Goal: Task Accomplishment & Management: Use online tool/utility

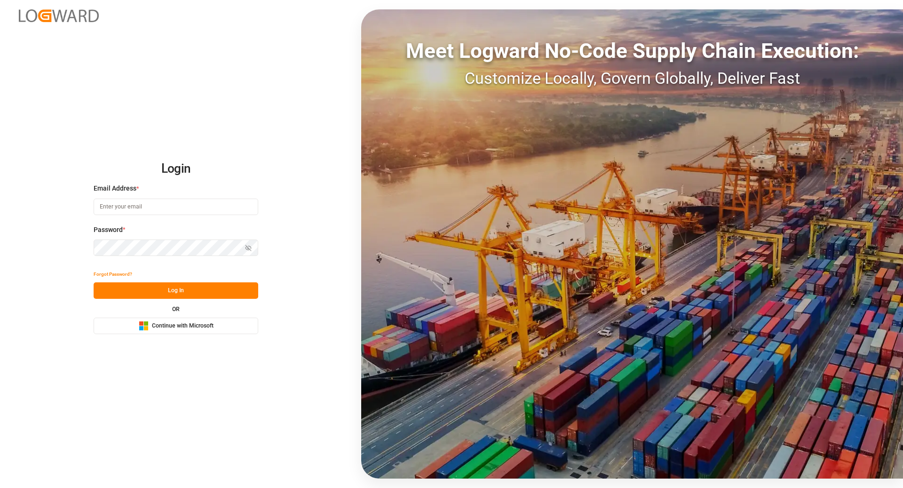
click at [174, 330] on span "Continue with Microsoft" at bounding box center [183, 326] width 62 height 8
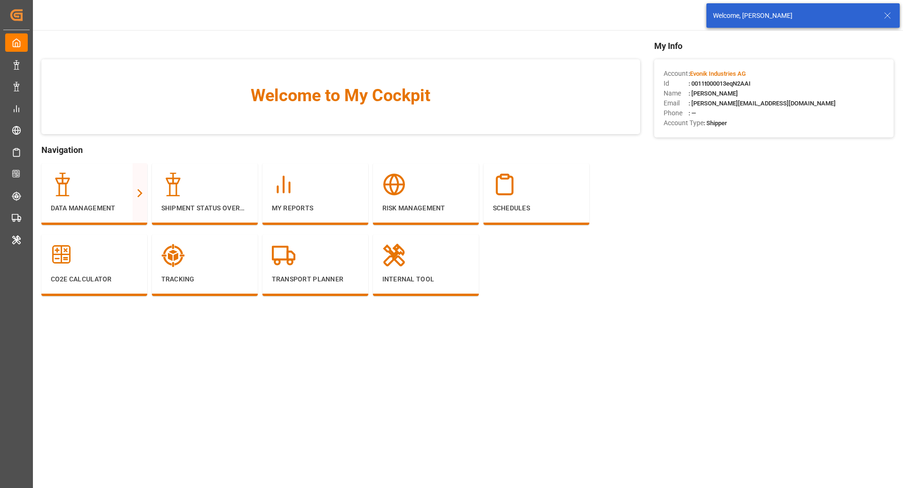
click at [888, 15] on line at bounding box center [888, 16] width 6 height 6
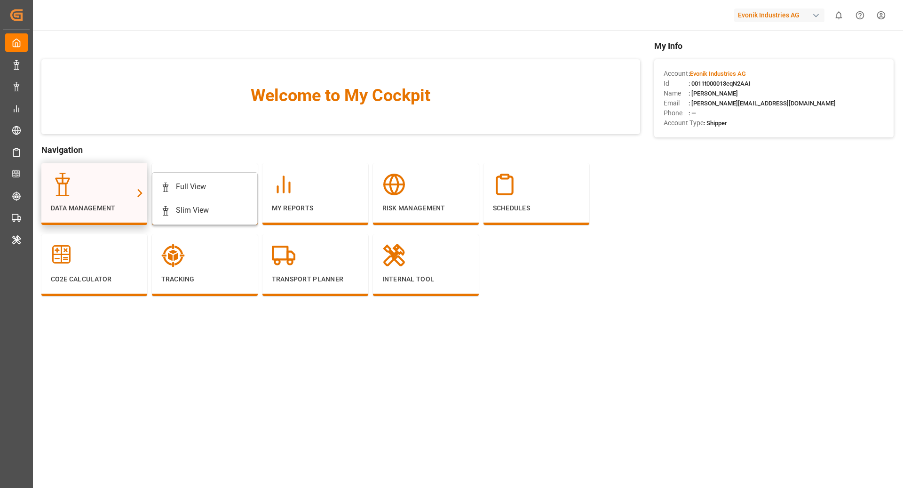
click at [83, 201] on div "Data Management" at bounding box center [94, 193] width 87 height 40
click at [174, 192] on div "Full View" at bounding box center [205, 186] width 88 height 11
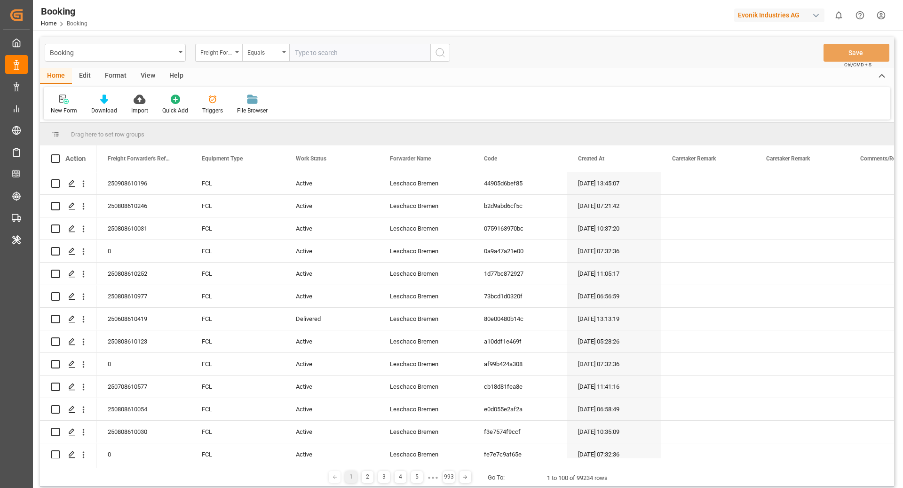
click at [87, 75] on div "Edit" at bounding box center [85, 76] width 26 height 16
click at [238, 106] on div "New Schema" at bounding box center [245, 110] width 33 height 8
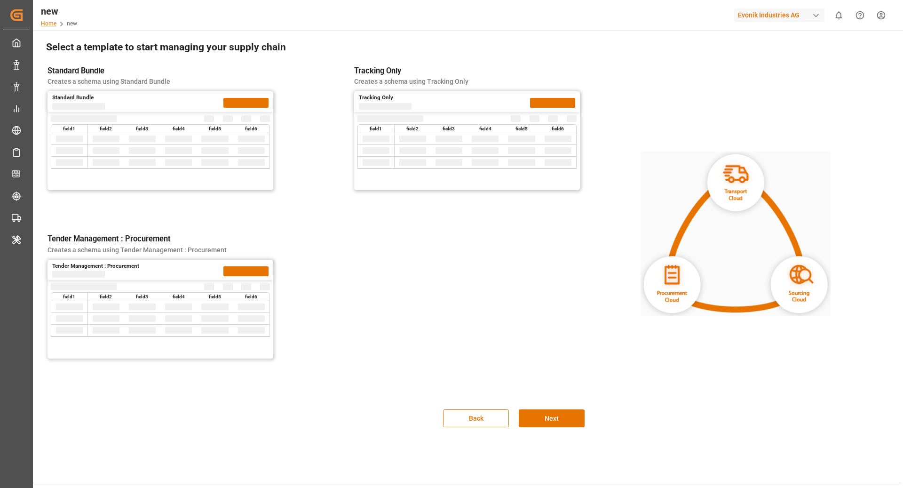
click at [46, 24] on link "Home" at bounding box center [49, 23] width 16 height 7
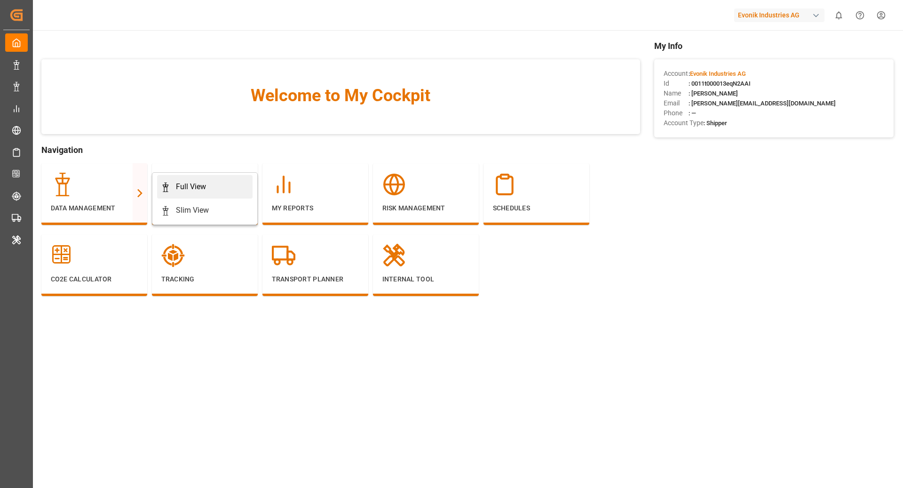
click at [181, 189] on div "Full View" at bounding box center [191, 186] width 30 height 11
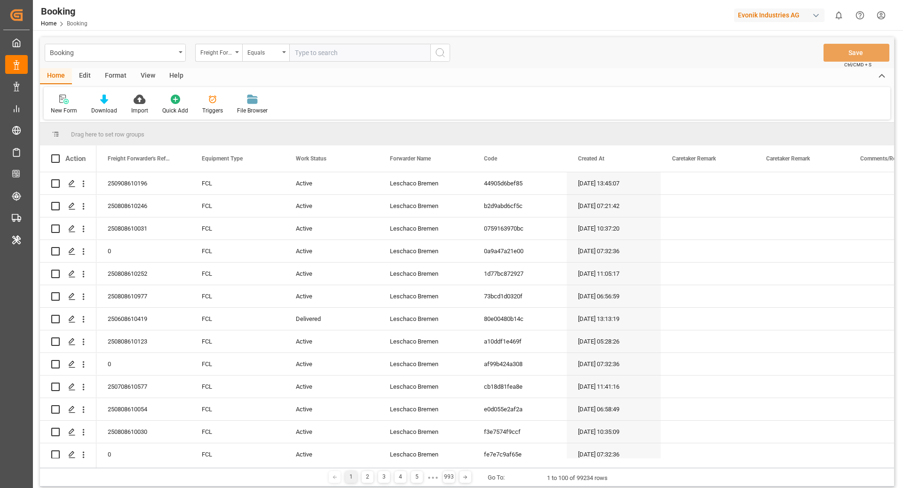
click at [149, 77] on div "View" at bounding box center [148, 76] width 29 height 16
click at [88, 77] on div "Edit" at bounding box center [85, 76] width 26 height 16
click at [188, 103] on div at bounding box center [196, 99] width 35 height 10
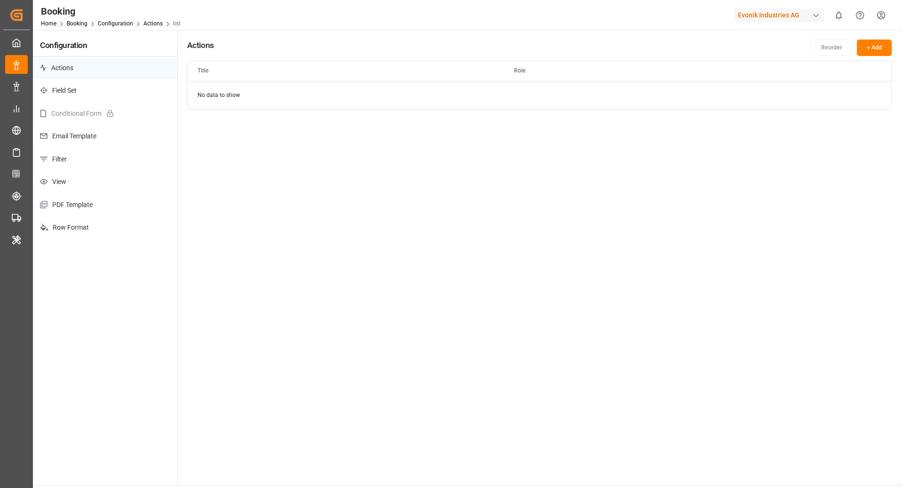
click at [103, 154] on p "Filter" at bounding box center [105, 159] width 144 height 23
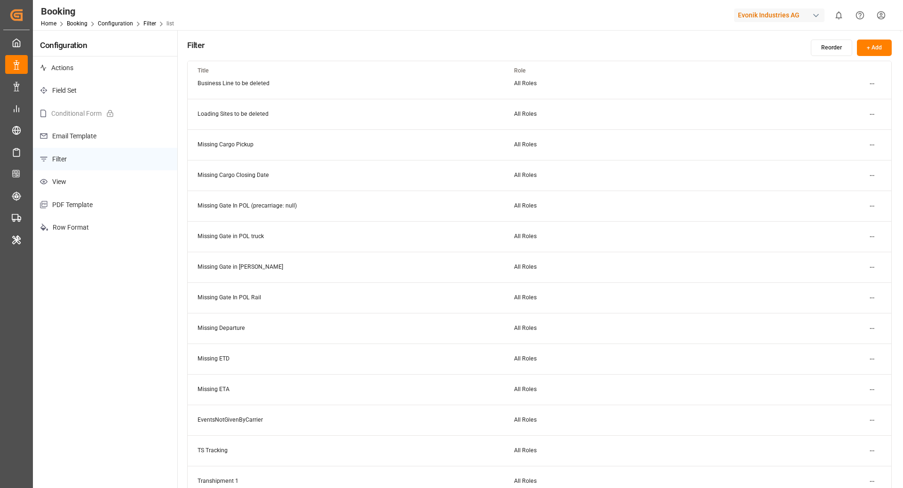
scroll to position [128, 0]
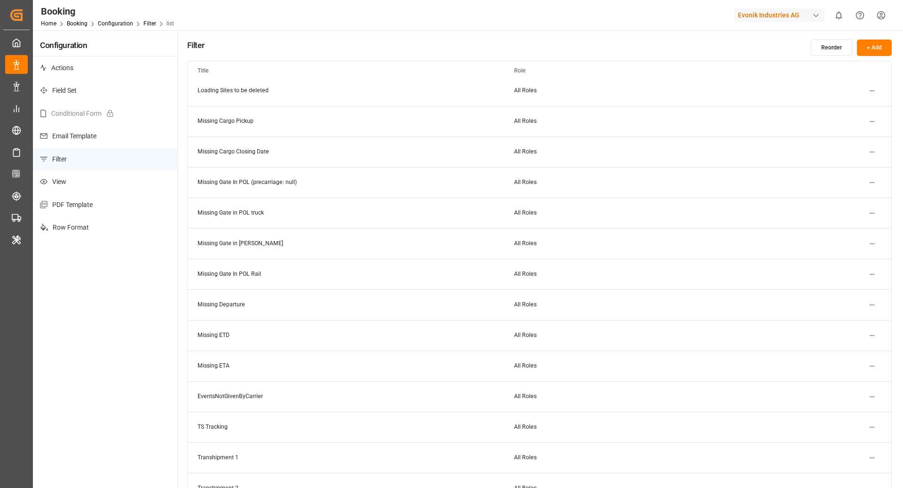
click at [879, 213] on html "Created by potrace 1.15, written by Peter Selinger 2001-2017 Created by potrace…" at bounding box center [451, 244] width 903 height 488
click at [849, 235] on div "Edit" at bounding box center [855, 231] width 48 height 13
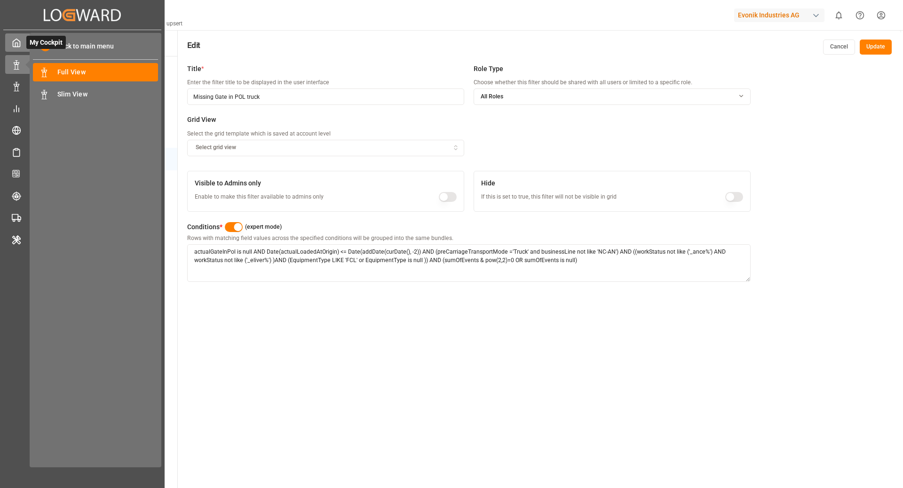
click at [21, 42] on div "My Cockpit My Cockpit" at bounding box center [82, 42] width 154 height 18
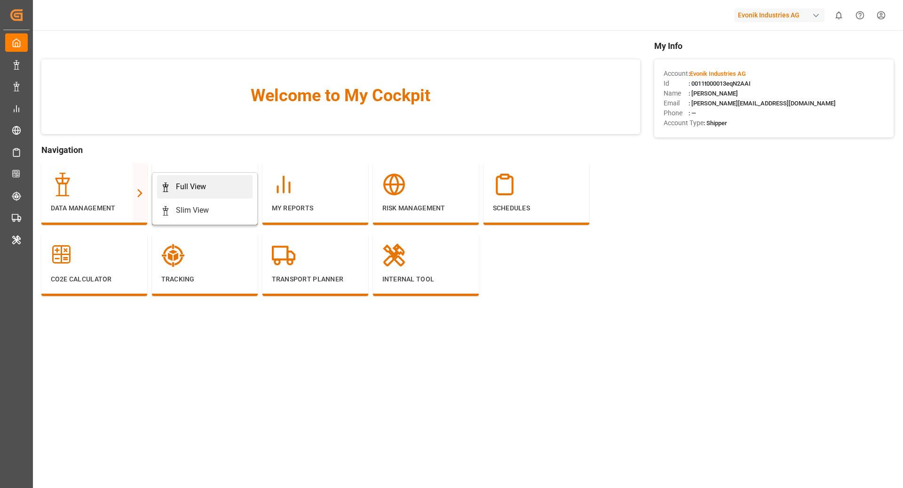
click at [198, 189] on div "Full View" at bounding box center [191, 186] width 30 height 11
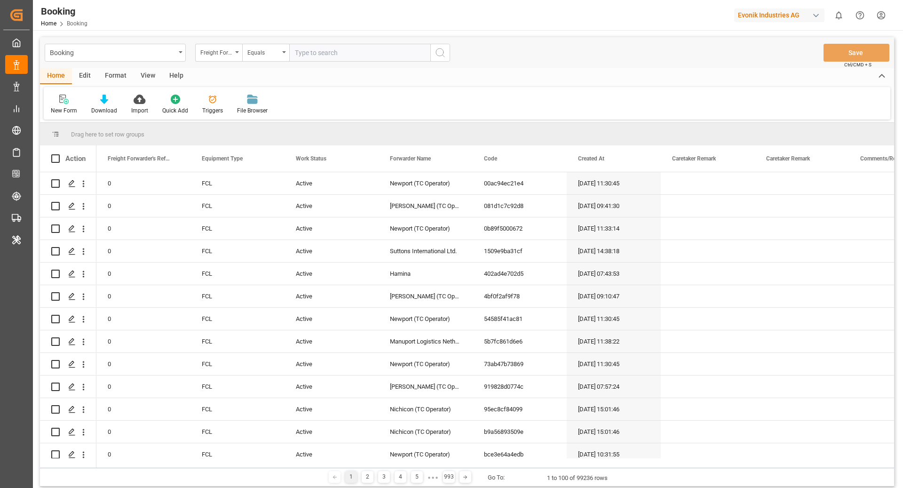
click at [104, 79] on div "Format" at bounding box center [116, 76] width 36 height 16
click at [56, 110] on div "Filter Rows" at bounding box center [65, 110] width 28 height 8
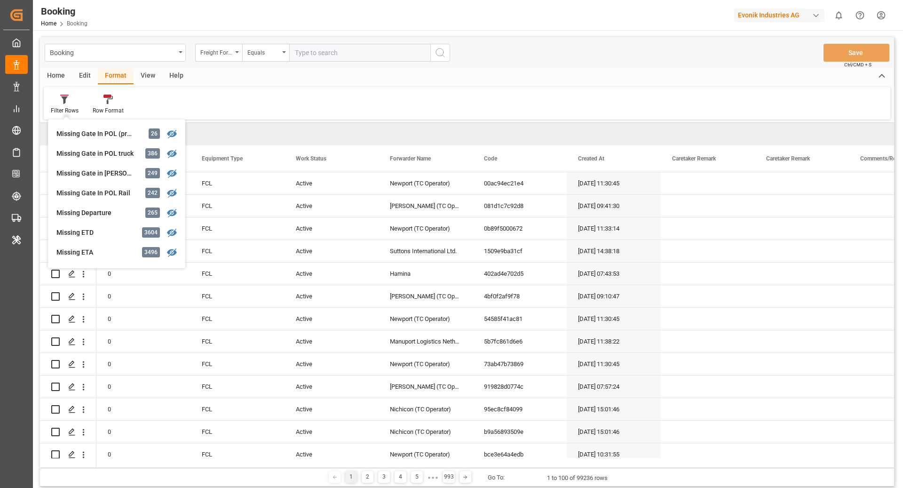
scroll to position [140, 0]
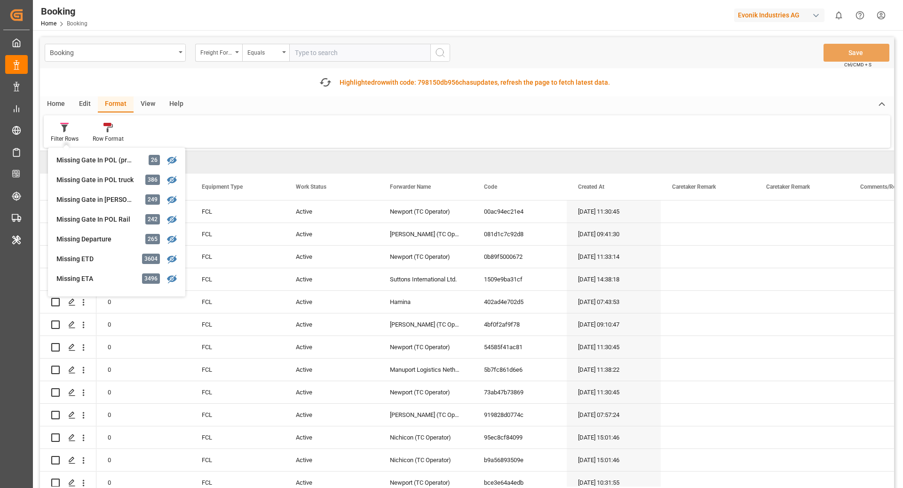
click at [426, 94] on div "Fetch latest updates Highlighted row with code: 798150db956c 798150db956c has u…" at bounding box center [467, 82] width 854 height 28
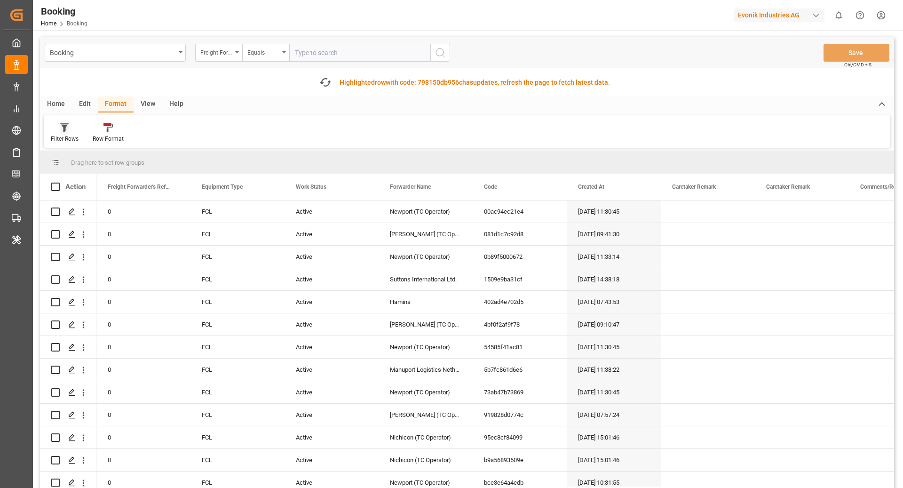
click at [60, 131] on div at bounding box center [65, 127] width 28 height 10
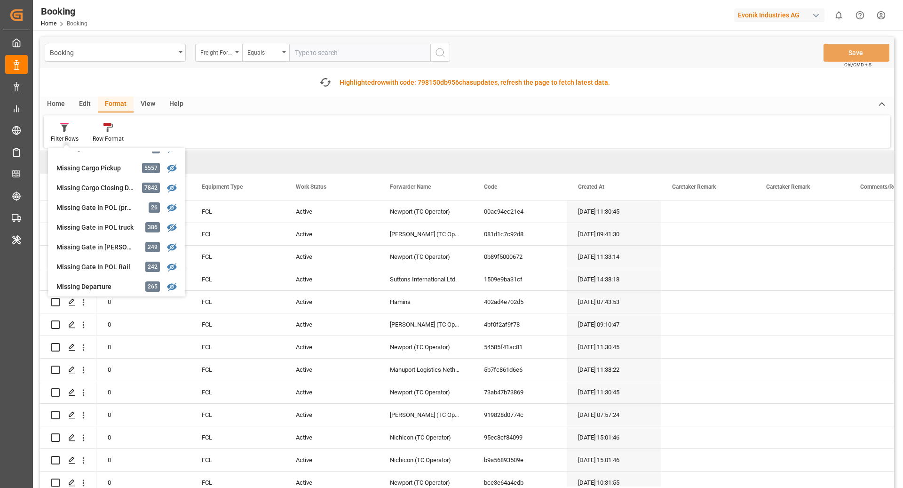
scroll to position [93, 0]
click at [127, 223] on div "Missing Gate in POL truck" at bounding box center [97, 227] width 82 height 10
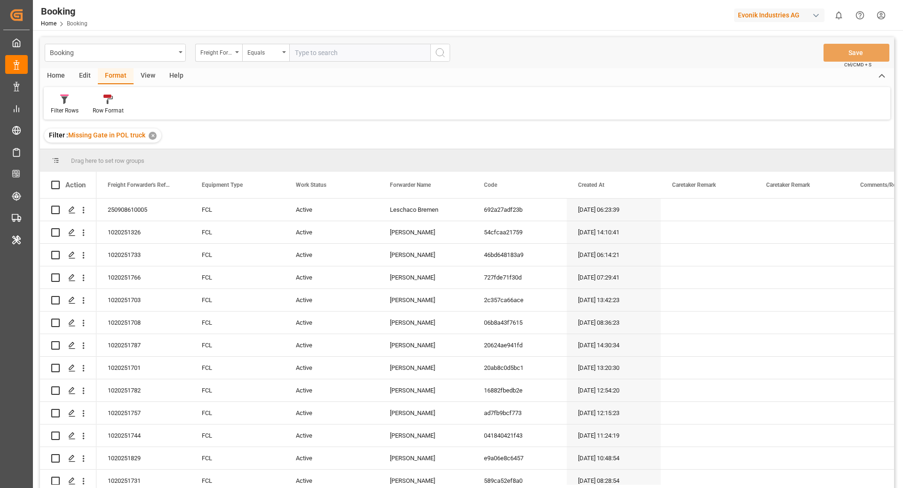
click at [139, 70] on div "View" at bounding box center [148, 76] width 29 height 16
click at [46, 111] on div "Default" at bounding box center [60, 104] width 32 height 21
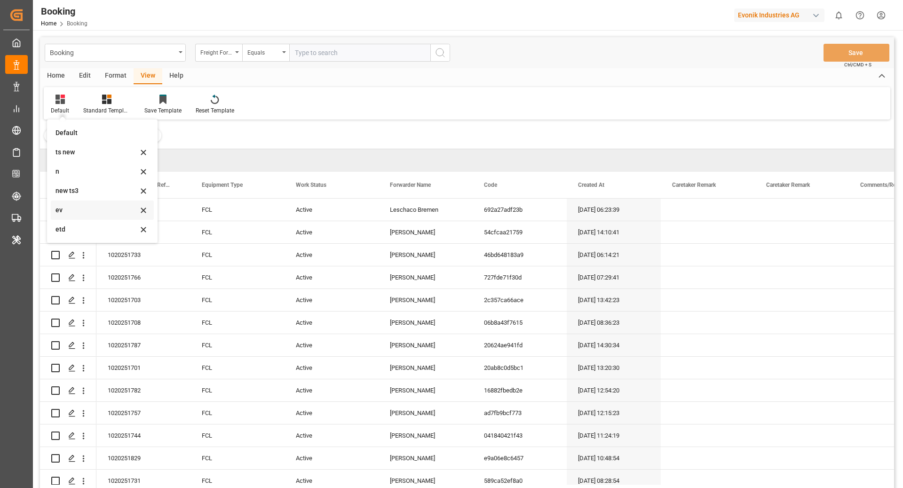
click at [80, 214] on div "ev" at bounding box center [97, 210] width 82 height 10
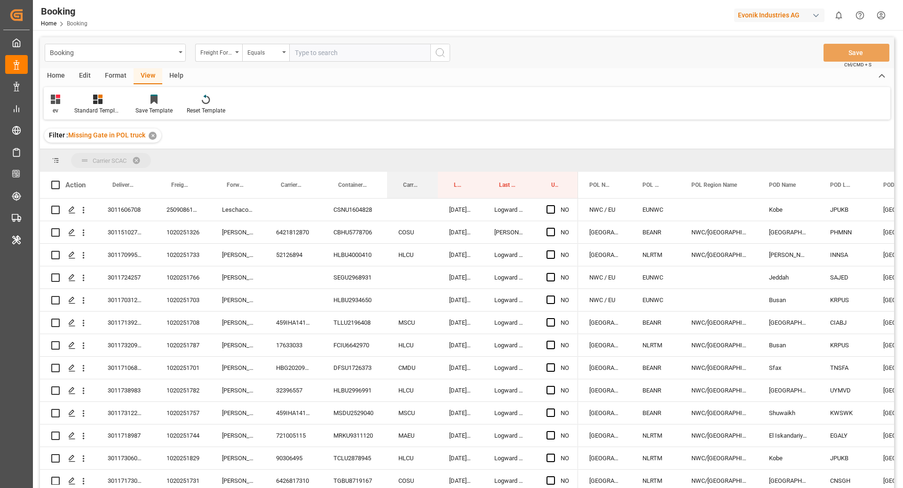
drag, startPoint x: 410, startPoint y: 183, endPoint x: 412, endPoint y: 167, distance: 16.6
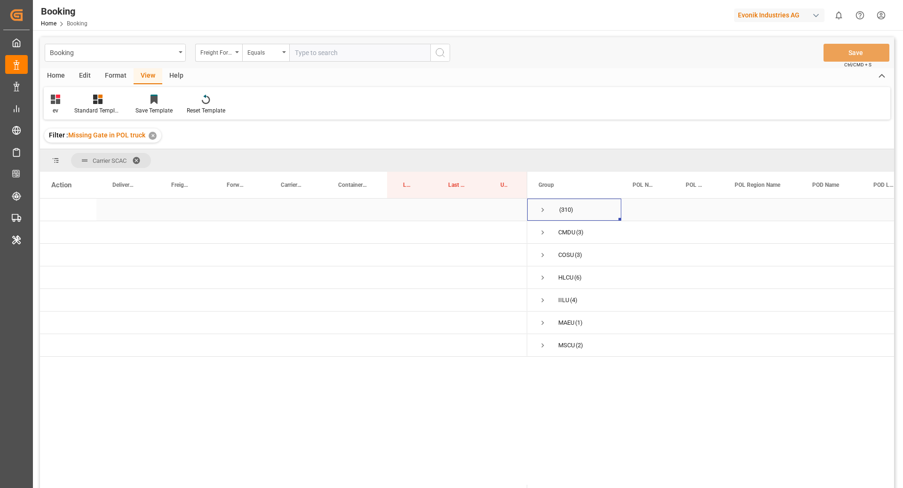
click at [542, 210] on span "Press SPACE to select this row." at bounding box center [543, 210] width 8 height 8
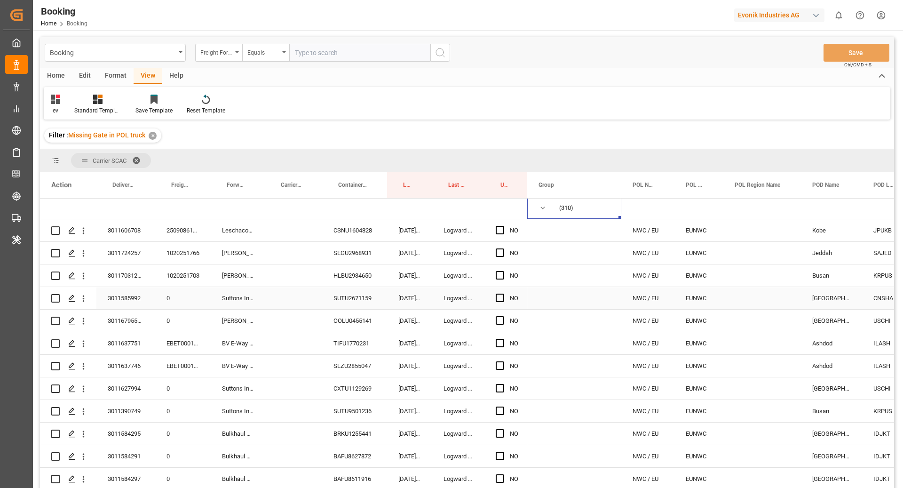
scroll to position [2, 0]
click at [187, 262] on div "1020251766" at bounding box center [183, 252] width 56 height 22
click at [544, 212] on span "Press SPACE to select this row." at bounding box center [543, 210] width 8 height 8
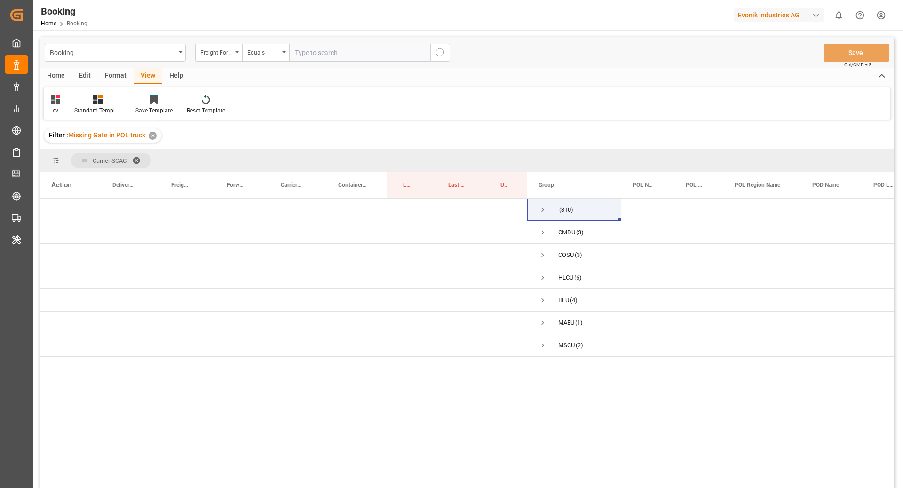
click at [119, 85] on div "Home Edit Format View Help ev Standard Templates Save Template Reset Template" at bounding box center [467, 93] width 854 height 51
click at [109, 69] on div "Format" at bounding box center [116, 76] width 36 height 16
click at [66, 114] on div "Filter Rows" at bounding box center [65, 110] width 28 height 8
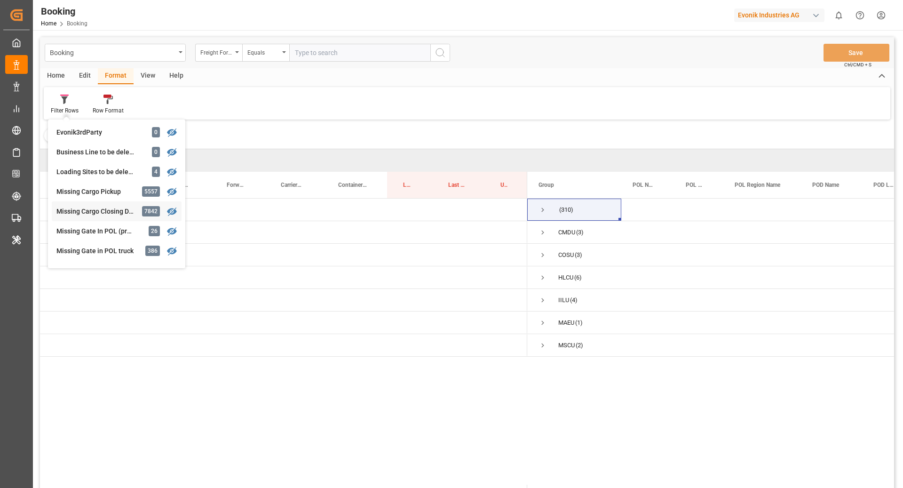
scroll to position [58, 0]
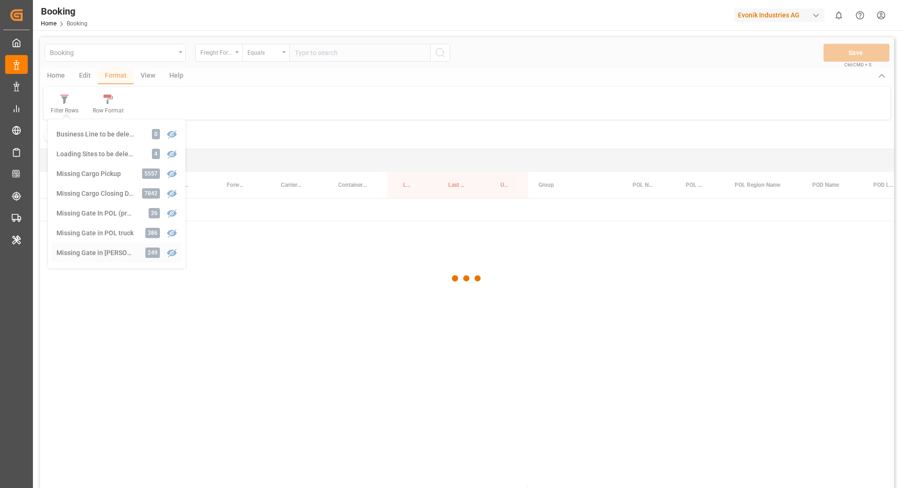
click at [119, 249] on div "Booking Freight Forwarder's Reference No. Equals Save Ctrl/CMD + S Home Edit Fo…" at bounding box center [467, 275] width 854 height 476
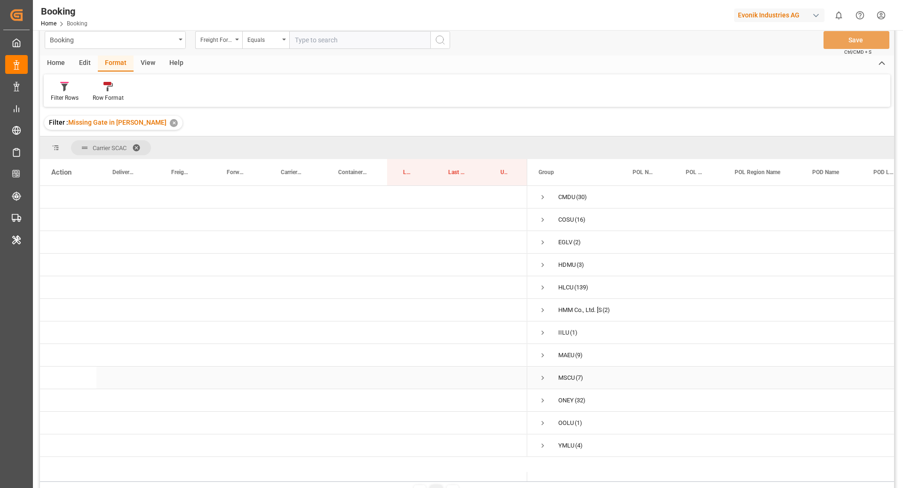
scroll to position [1, 0]
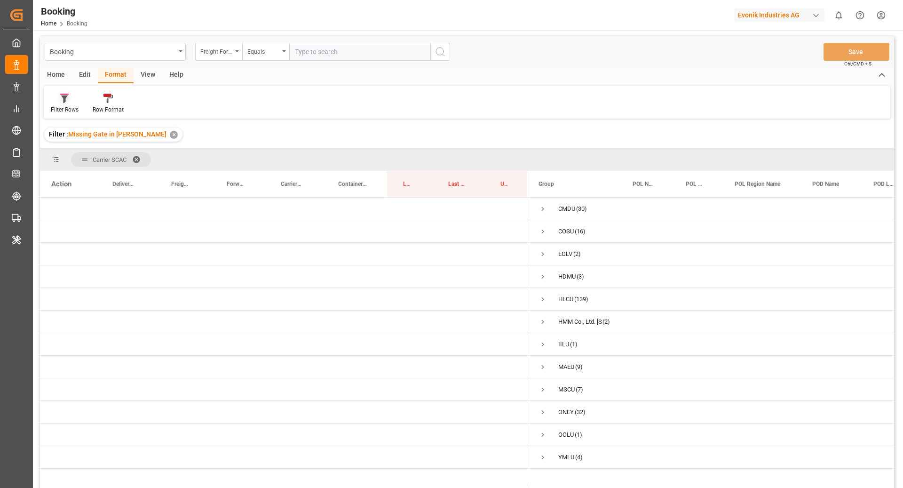
click at [66, 107] on div "Filter Rows" at bounding box center [65, 109] width 28 height 8
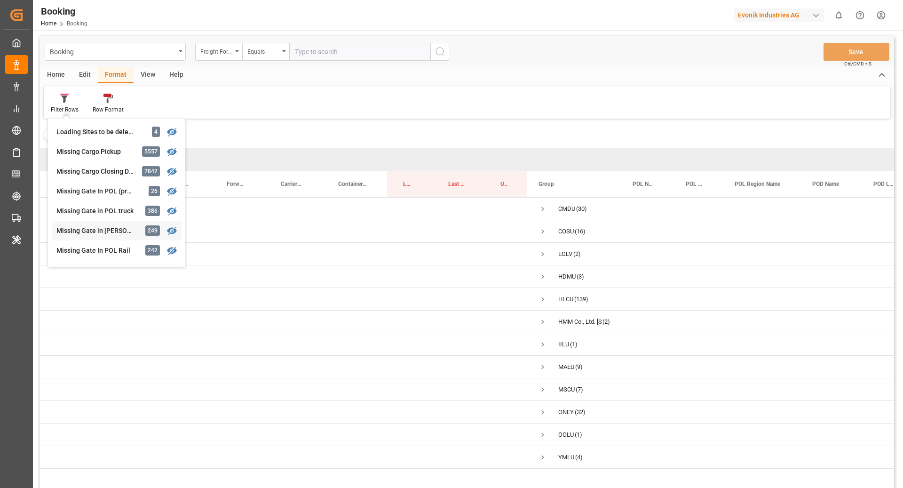
scroll to position [80, 0]
click at [107, 238] on div "Missing Gate in POL Barge 249" at bounding box center [117, 230] width 130 height 20
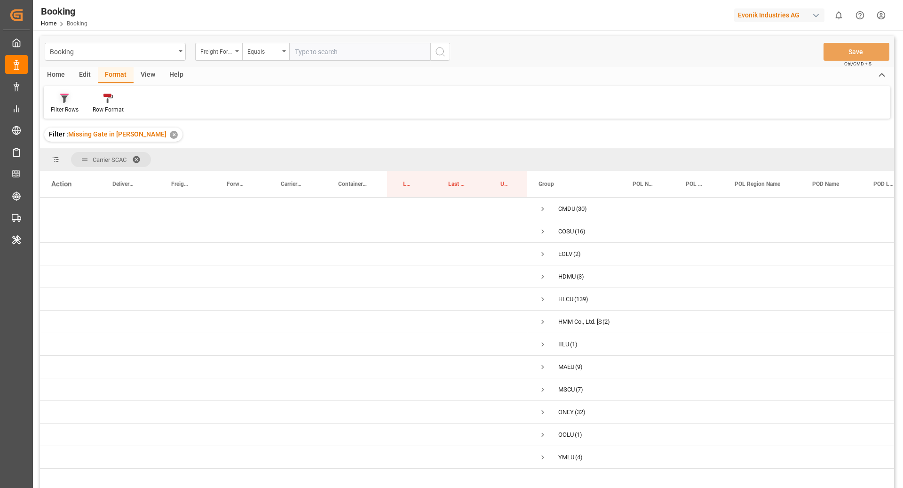
click at [64, 106] on div "Filter Rows" at bounding box center [65, 109] width 28 height 8
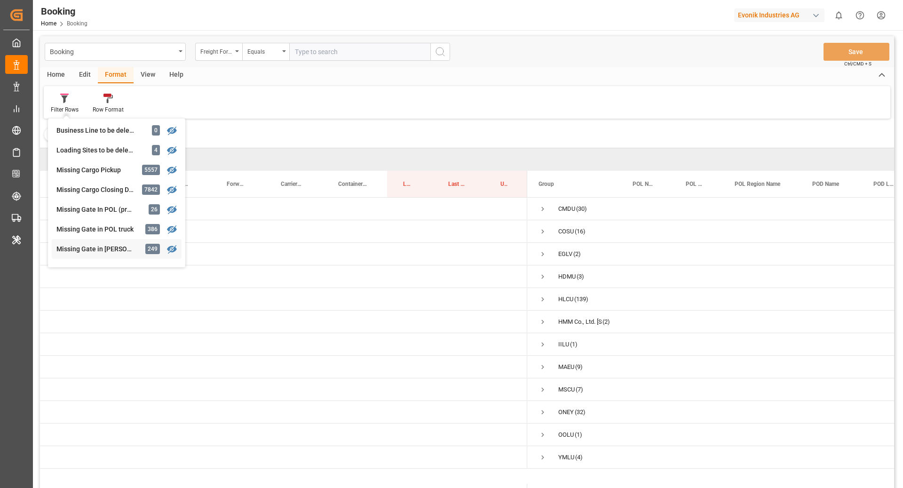
scroll to position [120, 0]
click at [121, 206] on div "Booking Freight Forwarder's Reference No. Equals Save Ctrl/CMD + S Home Edit Fo…" at bounding box center [467, 274] width 854 height 476
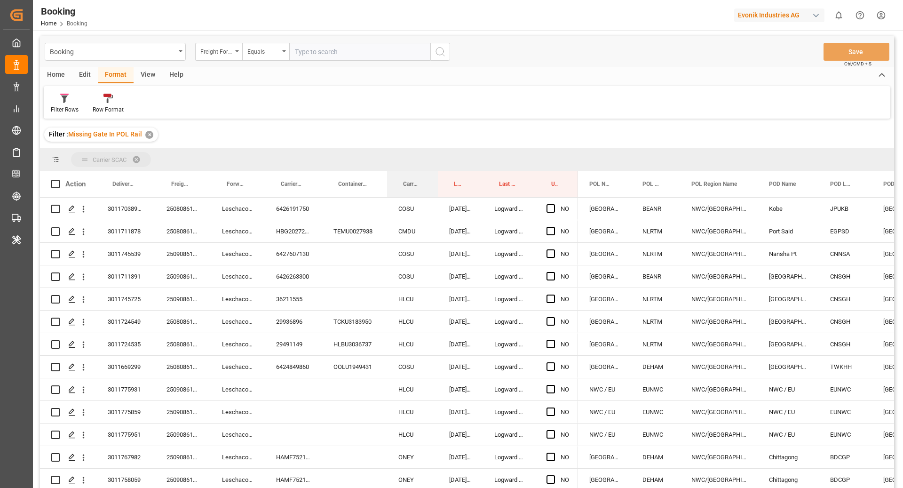
drag, startPoint x: 413, startPoint y: 184, endPoint x: 412, endPoint y: 161, distance: 23.1
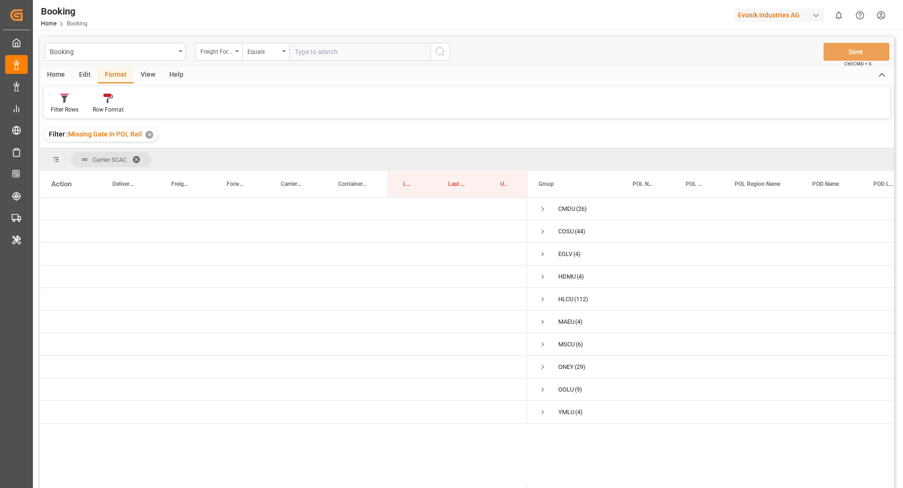
click at [140, 71] on div "View" at bounding box center [148, 75] width 29 height 16
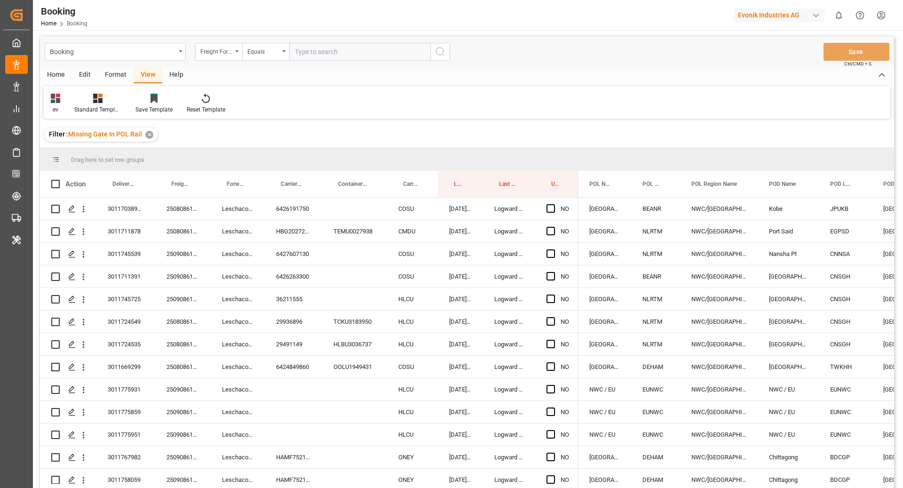
click at [121, 72] on div "Format" at bounding box center [116, 75] width 36 height 16
click at [66, 111] on div "Filter Rows" at bounding box center [65, 109] width 28 height 8
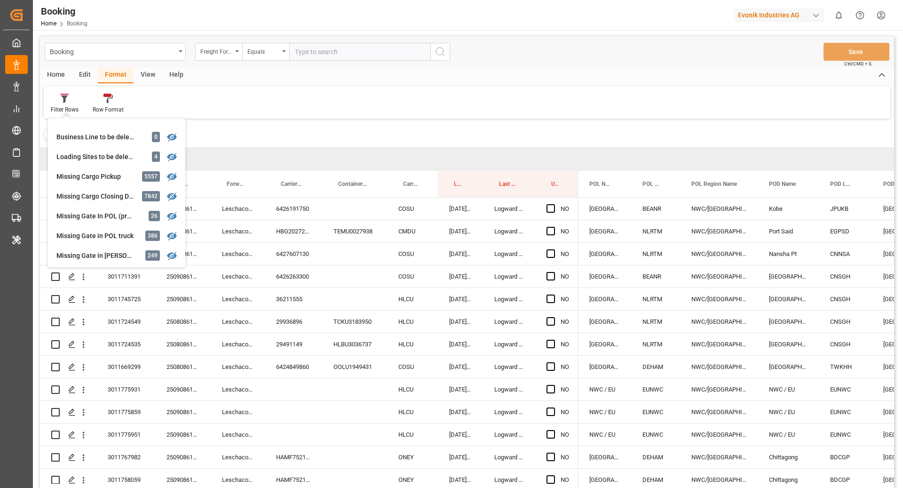
scroll to position [56, 0]
click at [319, 91] on div "Filter Rows GHM Tracking 2564 Karl gross 0 Evonik3rdParty 0 Business Line to be…" at bounding box center [467, 102] width 847 height 32
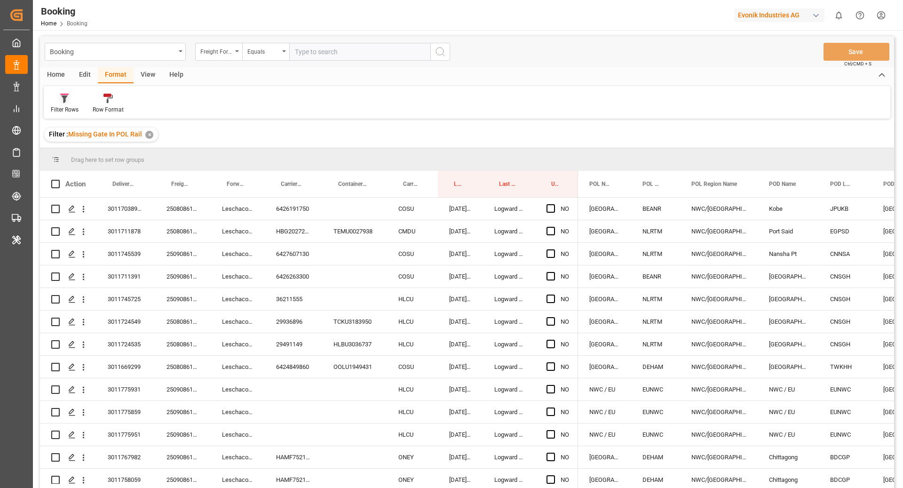
click at [70, 95] on div at bounding box center [65, 98] width 28 height 10
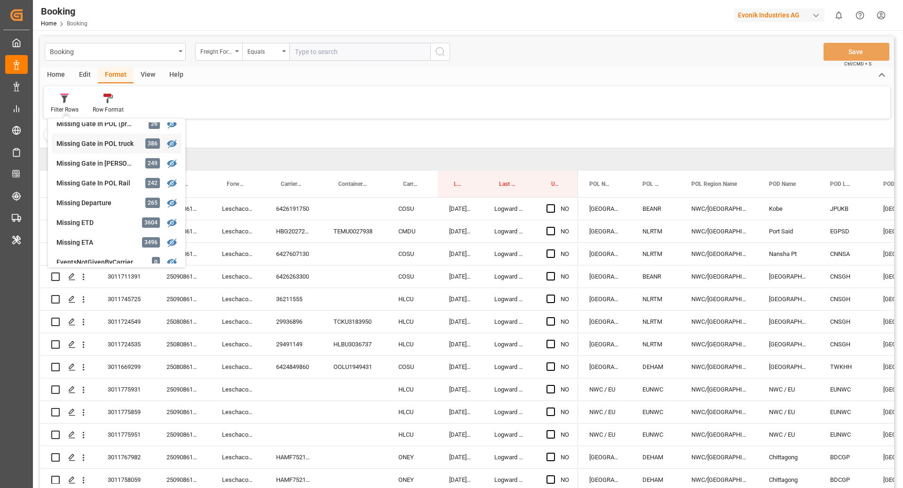
scroll to position [147, 0]
click at [112, 146] on div "Missing Gate in POL truck" at bounding box center [97, 144] width 82 height 10
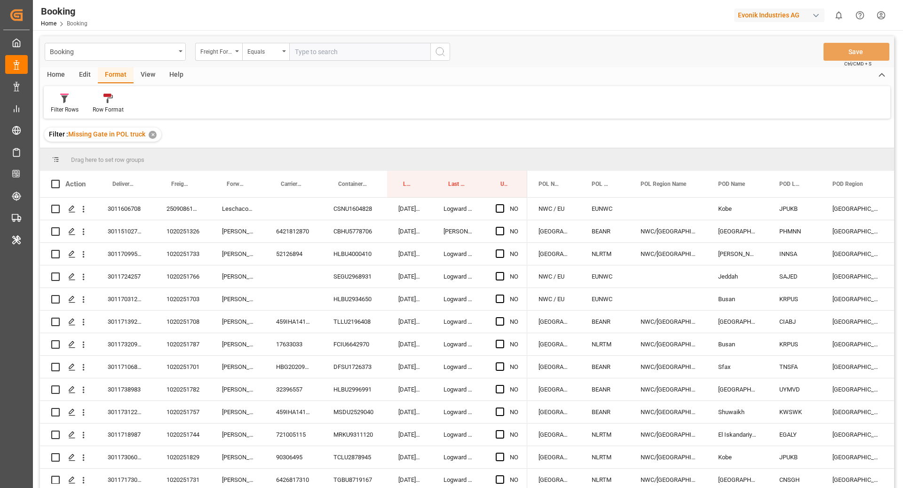
click at [91, 76] on div "Edit" at bounding box center [85, 75] width 26 height 16
click at [193, 106] on div "Configuration" at bounding box center [196, 109] width 35 height 8
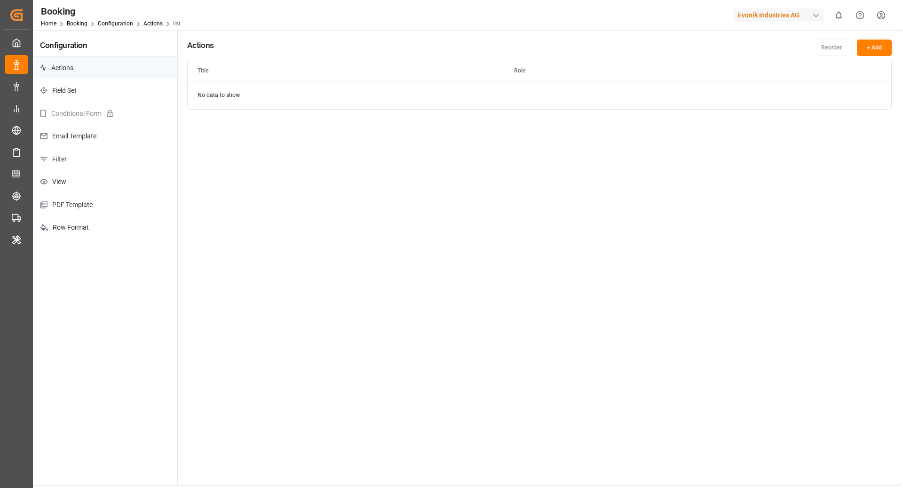
click at [107, 164] on p "Filter" at bounding box center [105, 159] width 144 height 23
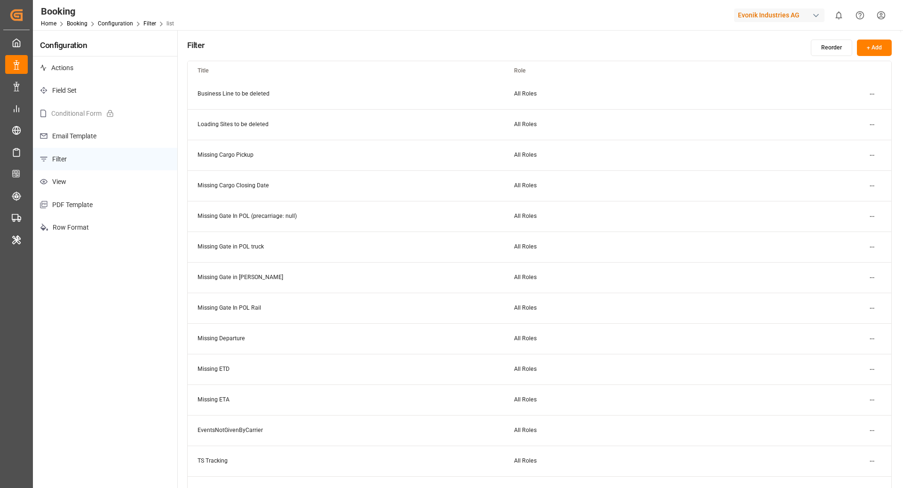
scroll to position [94, 0]
click at [873, 246] on html "Created by potrace 1.15, written by Peter Selinger 2001-2017 Created by potrace…" at bounding box center [451, 244] width 903 height 488
click at [412, 23] on html "Created by potrace 1.15, written by Peter Selinger 2001-2017 Created by potrace…" at bounding box center [451, 244] width 903 height 488
click at [875, 246] on html "Created by potrace 1.15, written by Peter Selinger 2001-2017 Created by potrace…" at bounding box center [451, 244] width 903 height 488
click at [837, 266] on small "Edit" at bounding box center [839, 265] width 10 height 6
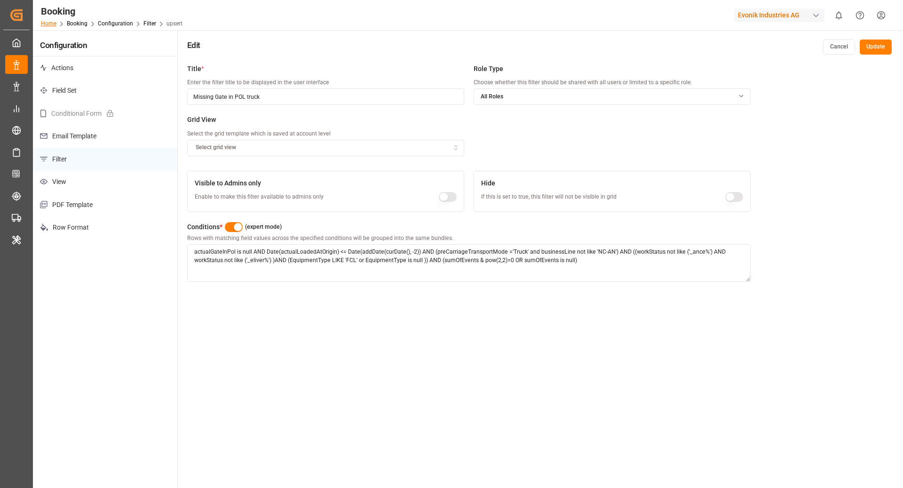
click at [48, 25] on link "Home" at bounding box center [49, 23] width 16 height 7
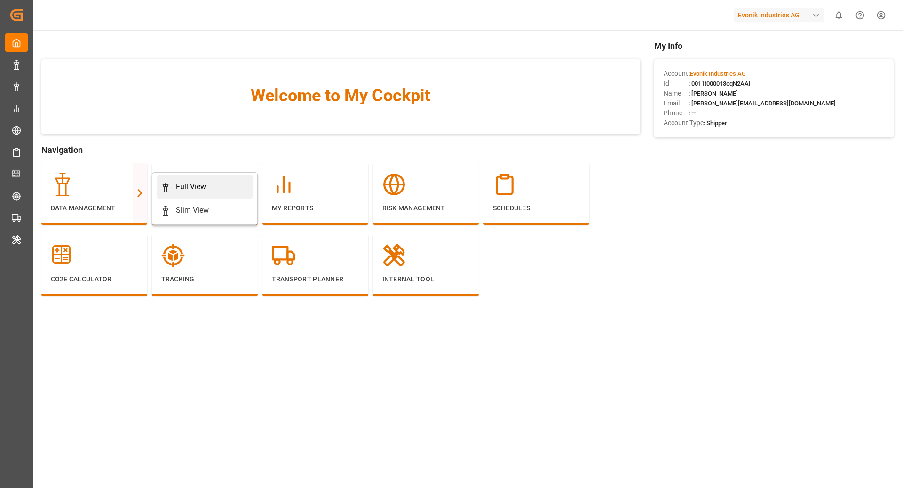
click at [198, 187] on div "Full View" at bounding box center [191, 186] width 30 height 11
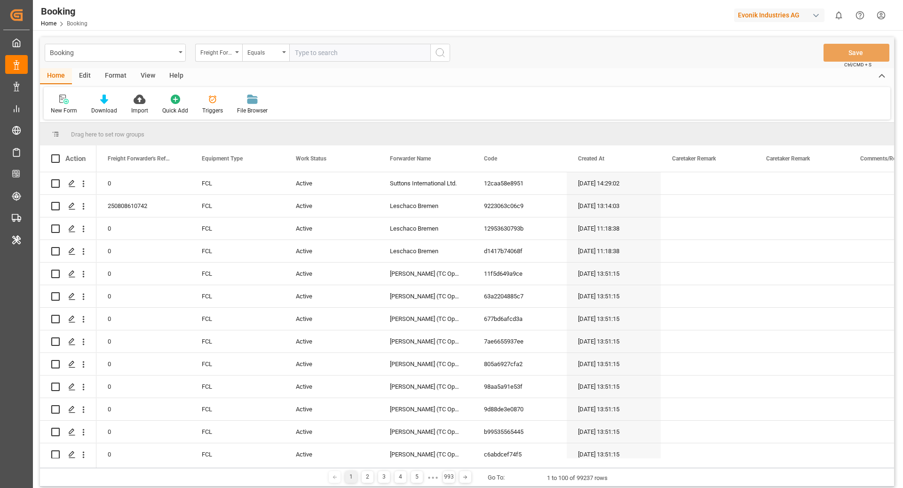
click at [100, 80] on div "Format" at bounding box center [116, 76] width 36 height 16
click at [61, 107] on div "Filter Rows" at bounding box center [65, 110] width 28 height 8
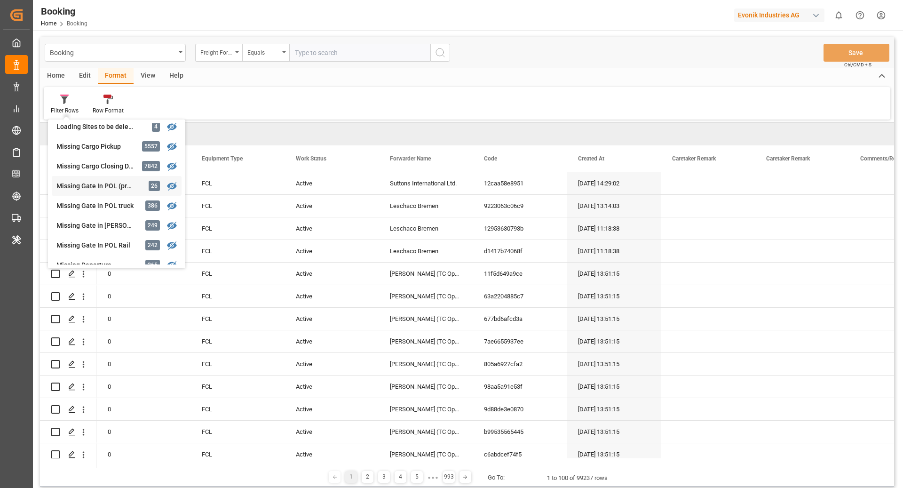
scroll to position [88, 0]
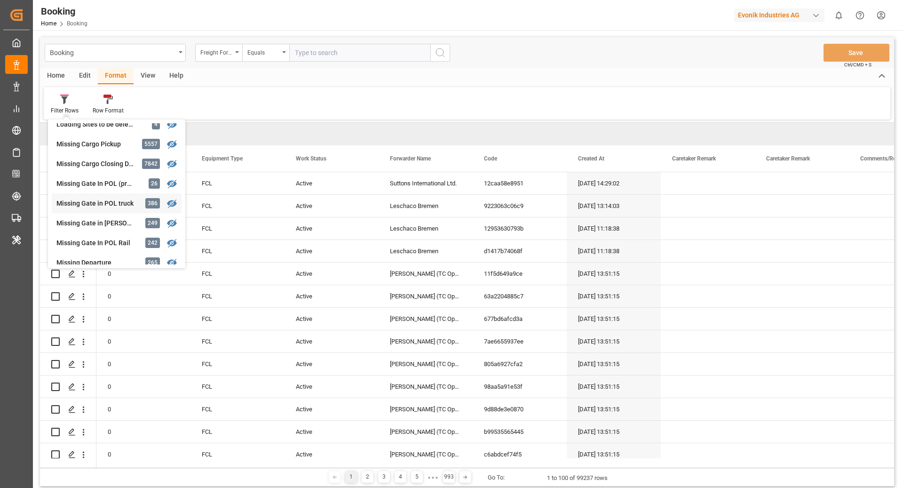
click at [105, 210] on div "Missing Gate in POL truck 386" at bounding box center [117, 203] width 130 height 20
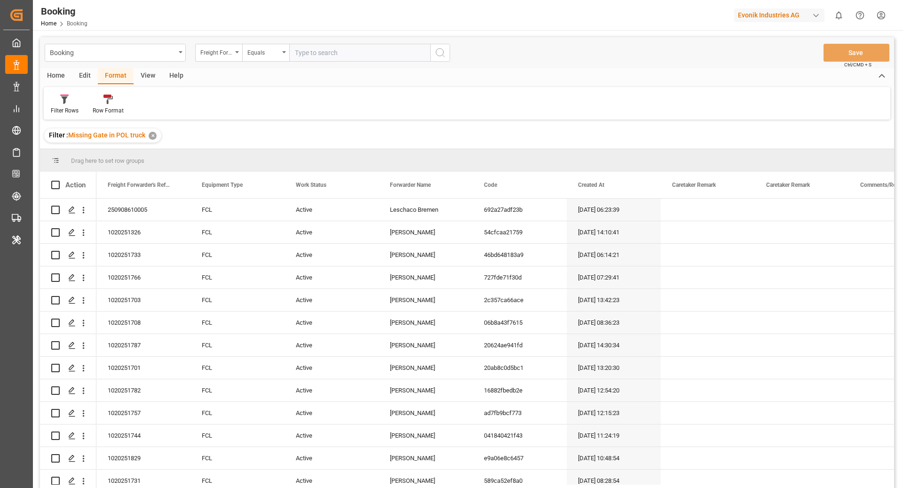
click at [151, 75] on div "View" at bounding box center [148, 76] width 29 height 16
click at [54, 115] on div "Default Standard Templates Save Template Reset Template" at bounding box center [467, 103] width 847 height 32
click at [63, 110] on div "Default" at bounding box center [60, 110] width 18 height 8
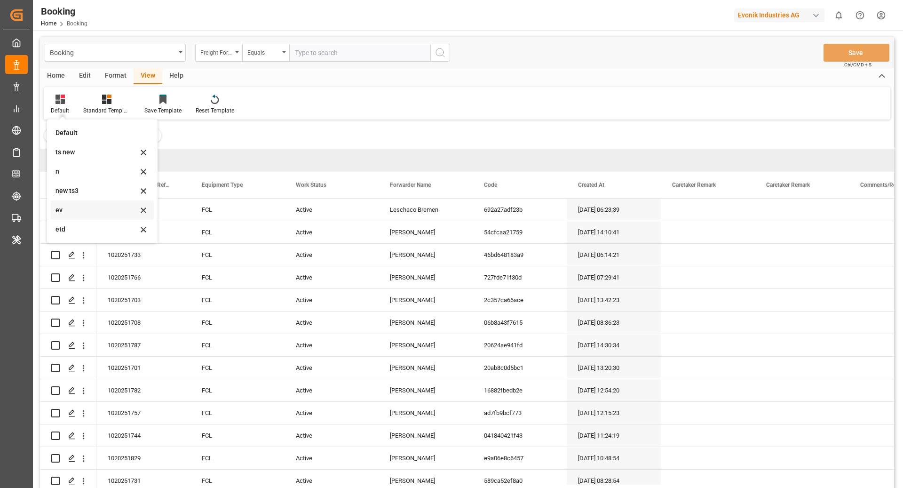
click at [87, 215] on div "ev" at bounding box center [102, 209] width 103 height 19
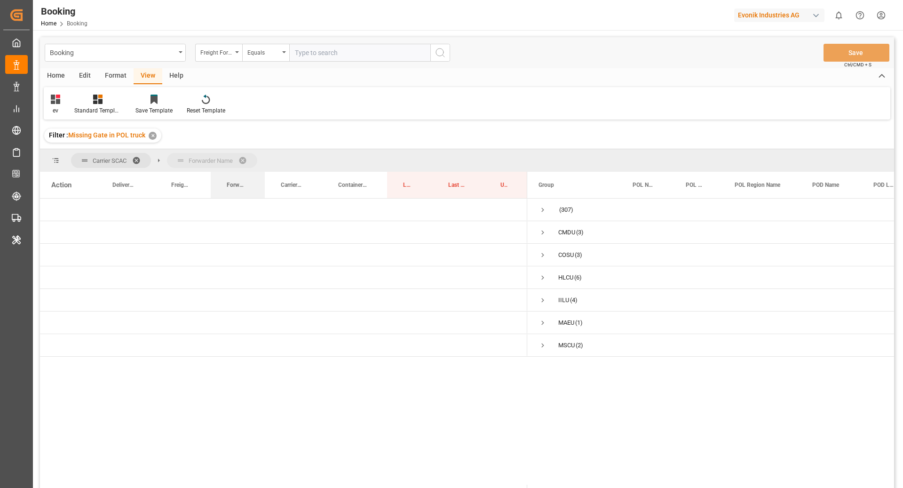
drag, startPoint x: 228, startPoint y: 181, endPoint x: 227, endPoint y: 164, distance: 16.9
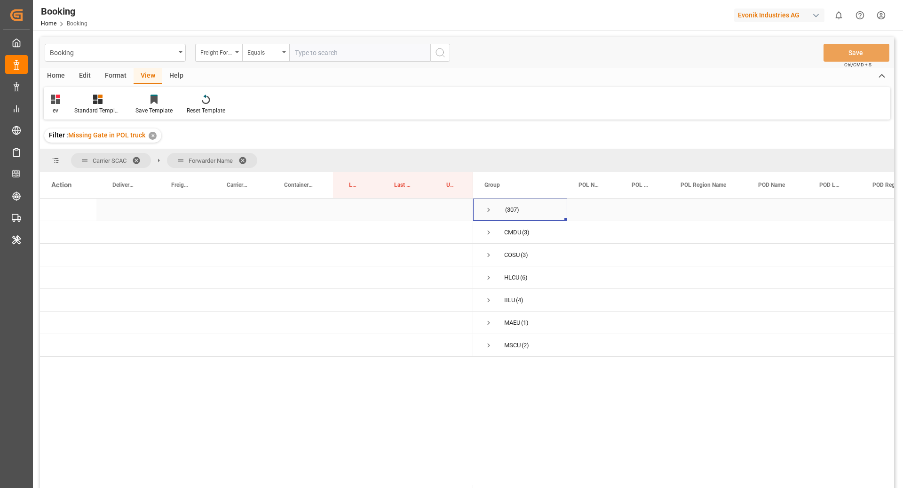
click at [488, 207] on span "Press SPACE to select this row." at bounding box center [488, 210] width 8 height 8
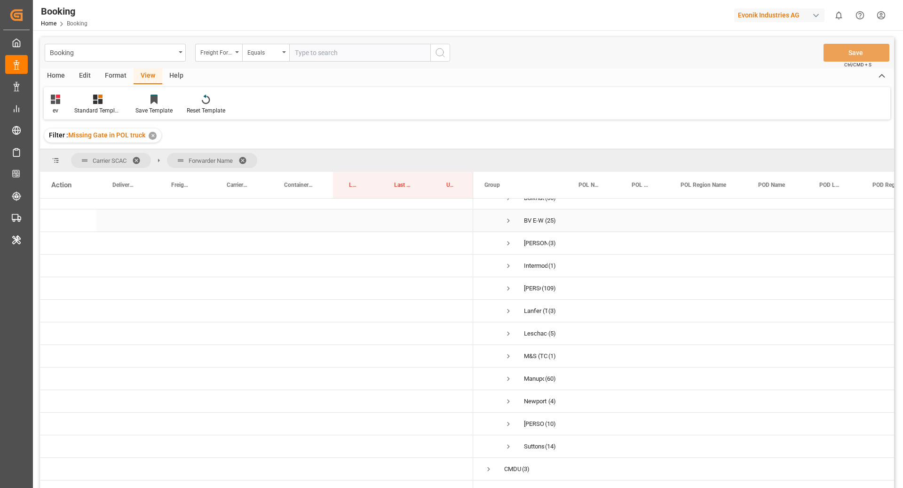
scroll to position [103, 0]
click at [120, 80] on div "Format" at bounding box center [116, 76] width 36 height 16
click at [55, 112] on div "Filter Rows" at bounding box center [65, 110] width 28 height 8
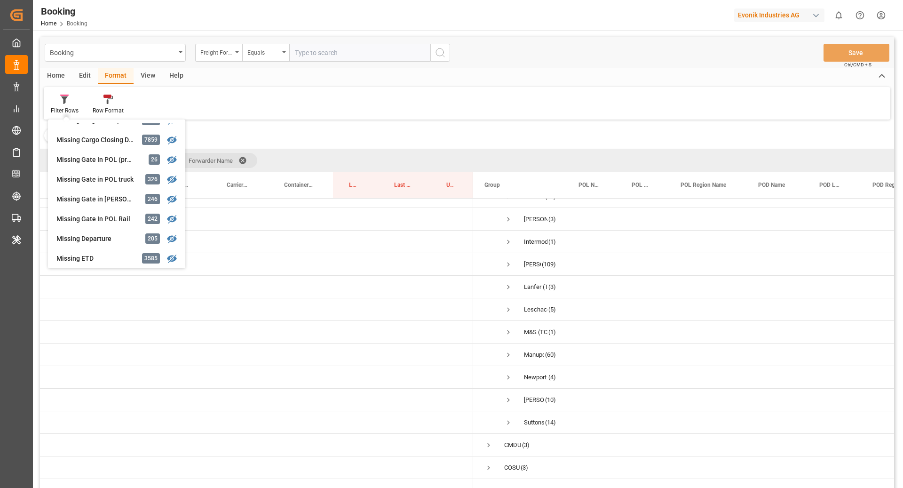
scroll to position [113, 0]
click at [111, 198] on div "Missing Gate in [PERSON_NAME]" at bounding box center [97, 198] width 82 height 10
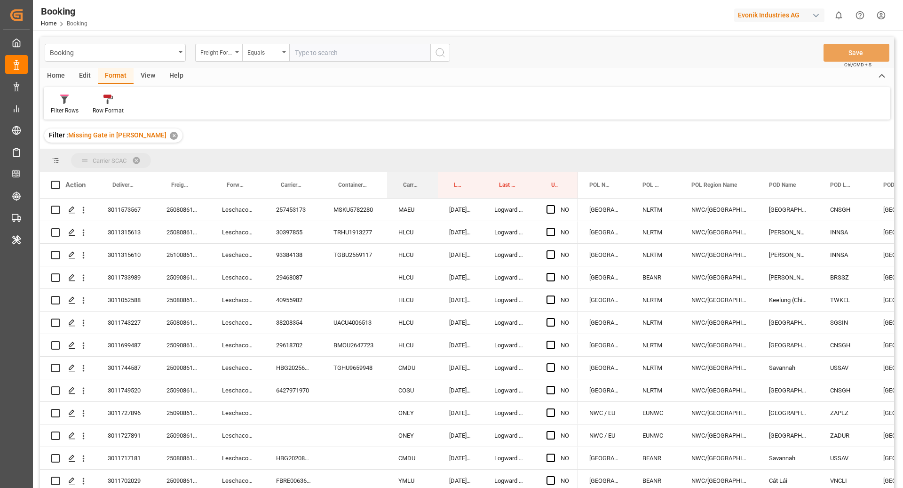
drag, startPoint x: 411, startPoint y: 187, endPoint x: 407, endPoint y: 166, distance: 22.0
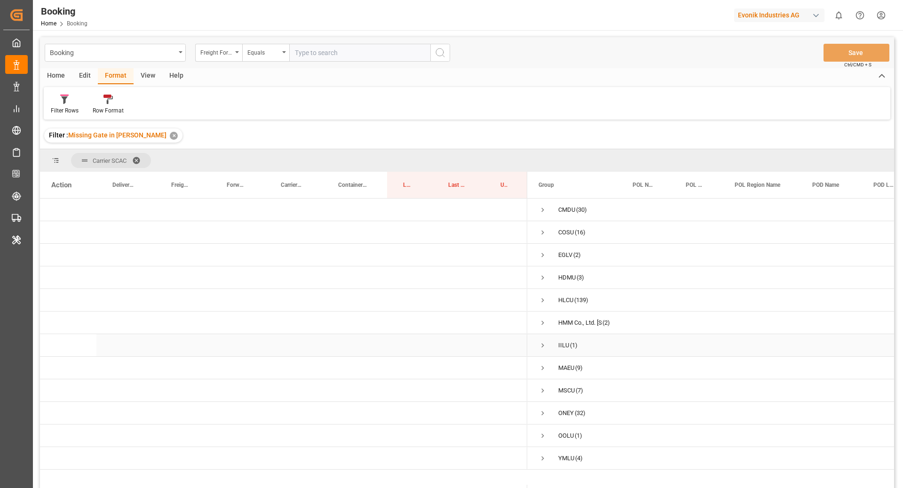
scroll to position [93, 0]
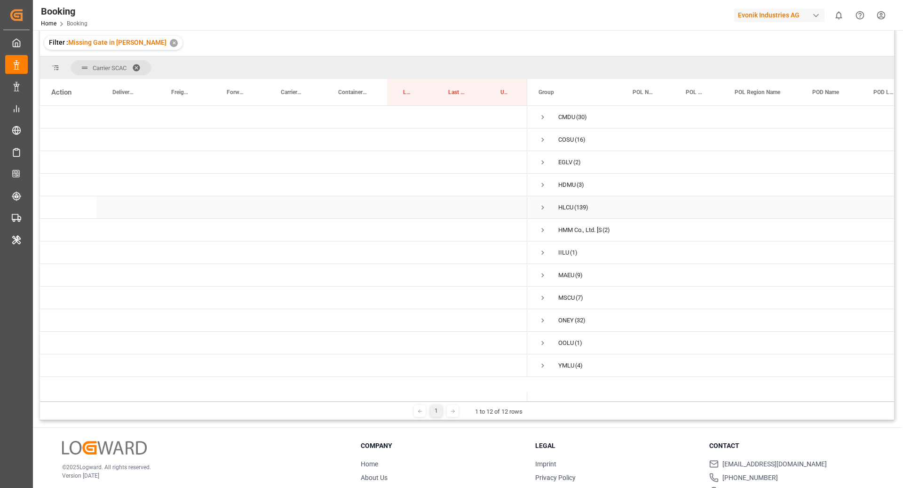
click at [539, 205] on span "Press SPACE to select this row." at bounding box center [543, 207] width 8 height 8
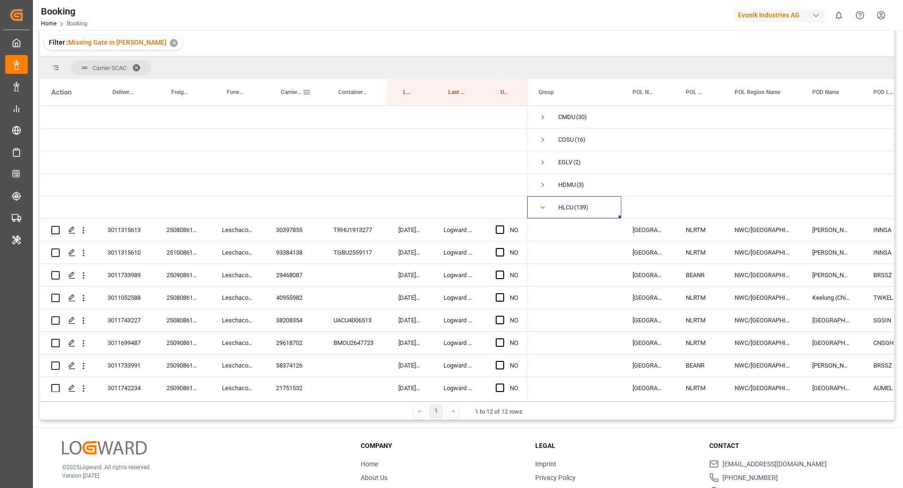
click at [296, 94] on span "Carrier Booking No." at bounding box center [292, 92] width 22 height 7
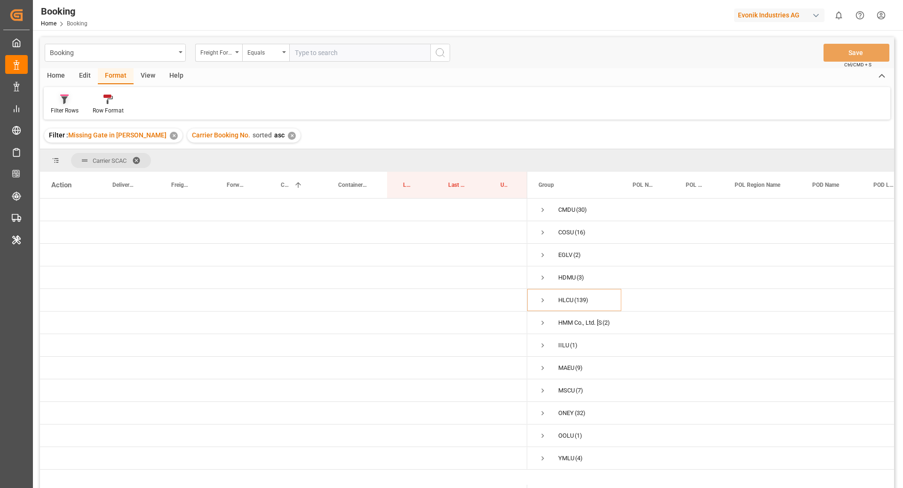
click at [68, 104] on div "Filter Rows" at bounding box center [65, 104] width 42 height 21
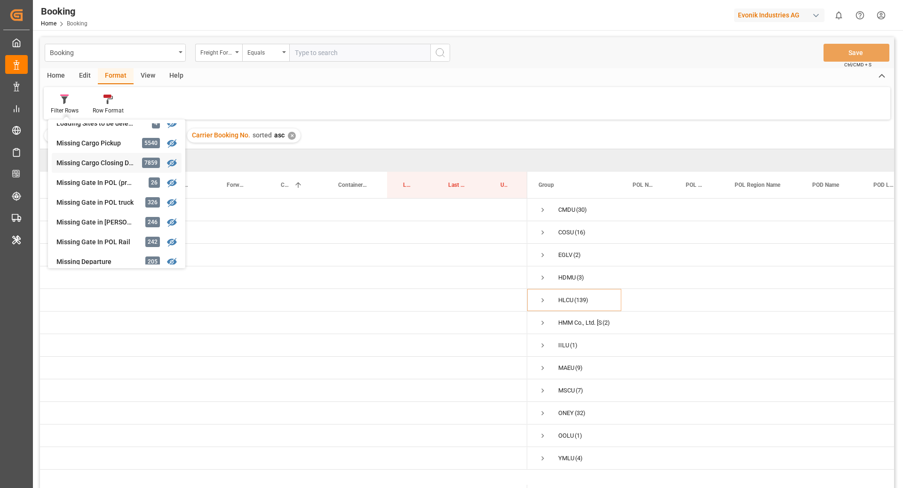
scroll to position [89, 0]
click at [404, 120] on div "Booking Freight Forwarder's Reference No. Equals Save Ctrl/CMD + S Home Edit Fo…" at bounding box center [467, 275] width 854 height 476
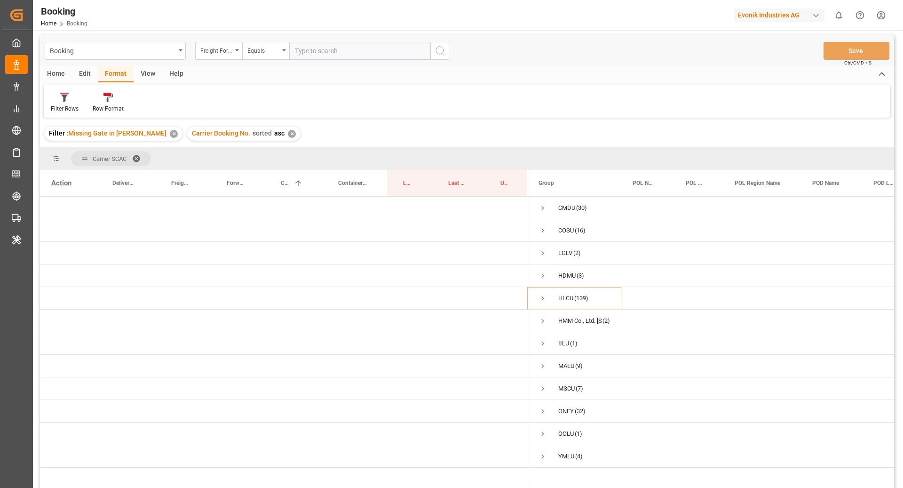
scroll to position [2, 0]
click at [65, 99] on icon at bounding box center [64, 98] width 7 height 8
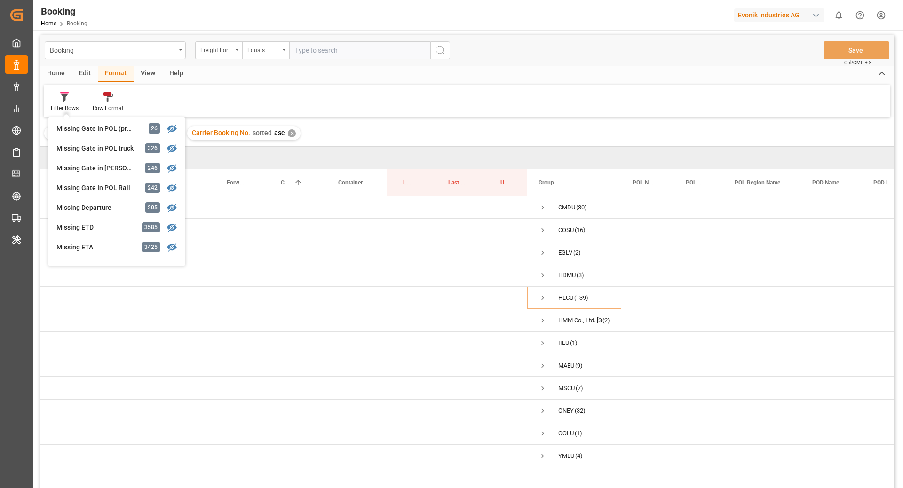
scroll to position [122, 0]
click at [501, 321] on div "Press SPACE to select this row." at bounding box center [505, 320] width 43 height 22
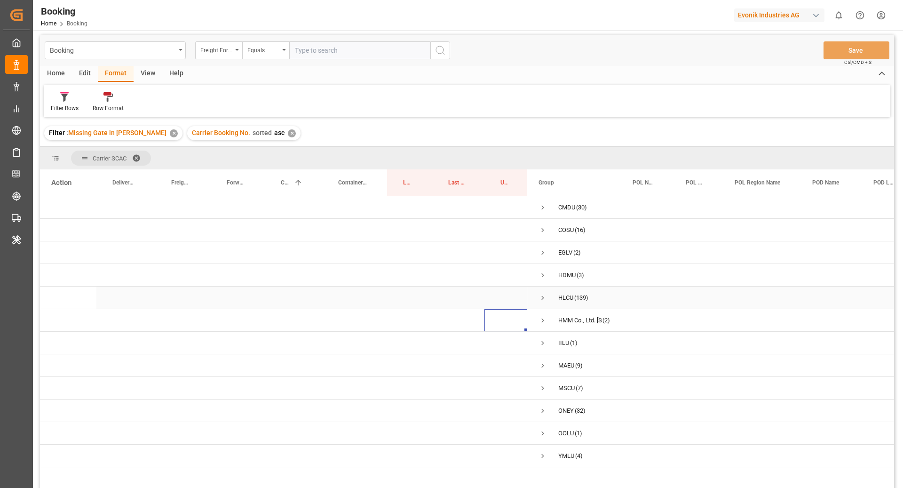
click at [545, 299] on span "Press SPACE to select this row." at bounding box center [543, 298] width 8 height 8
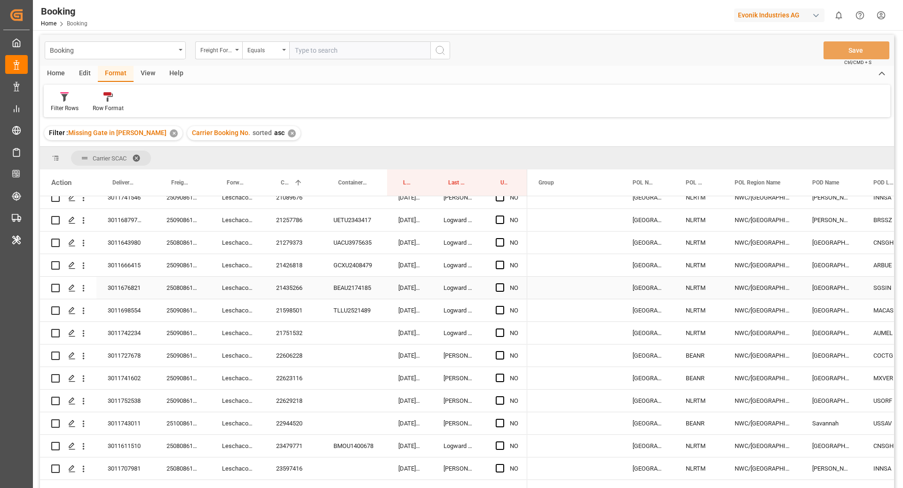
scroll to position [1139, 0]
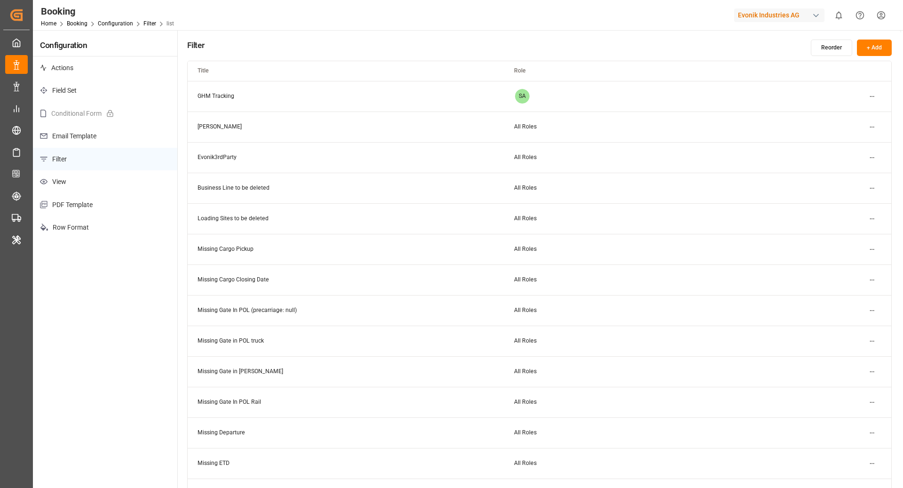
click at [871, 373] on html "Created by potrace 1.15, written by [PERSON_NAME] [DATE]-[DATE] Created by potr…" at bounding box center [451, 244] width 903 height 488
click at [845, 394] on div "Edit" at bounding box center [855, 389] width 48 height 13
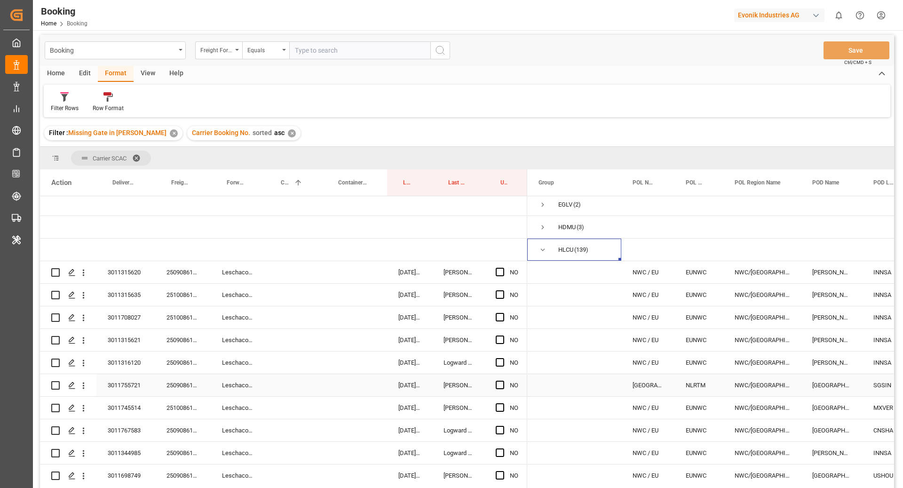
scroll to position [55, 0]
